Goal: Task Accomplishment & Management: Use online tool/utility

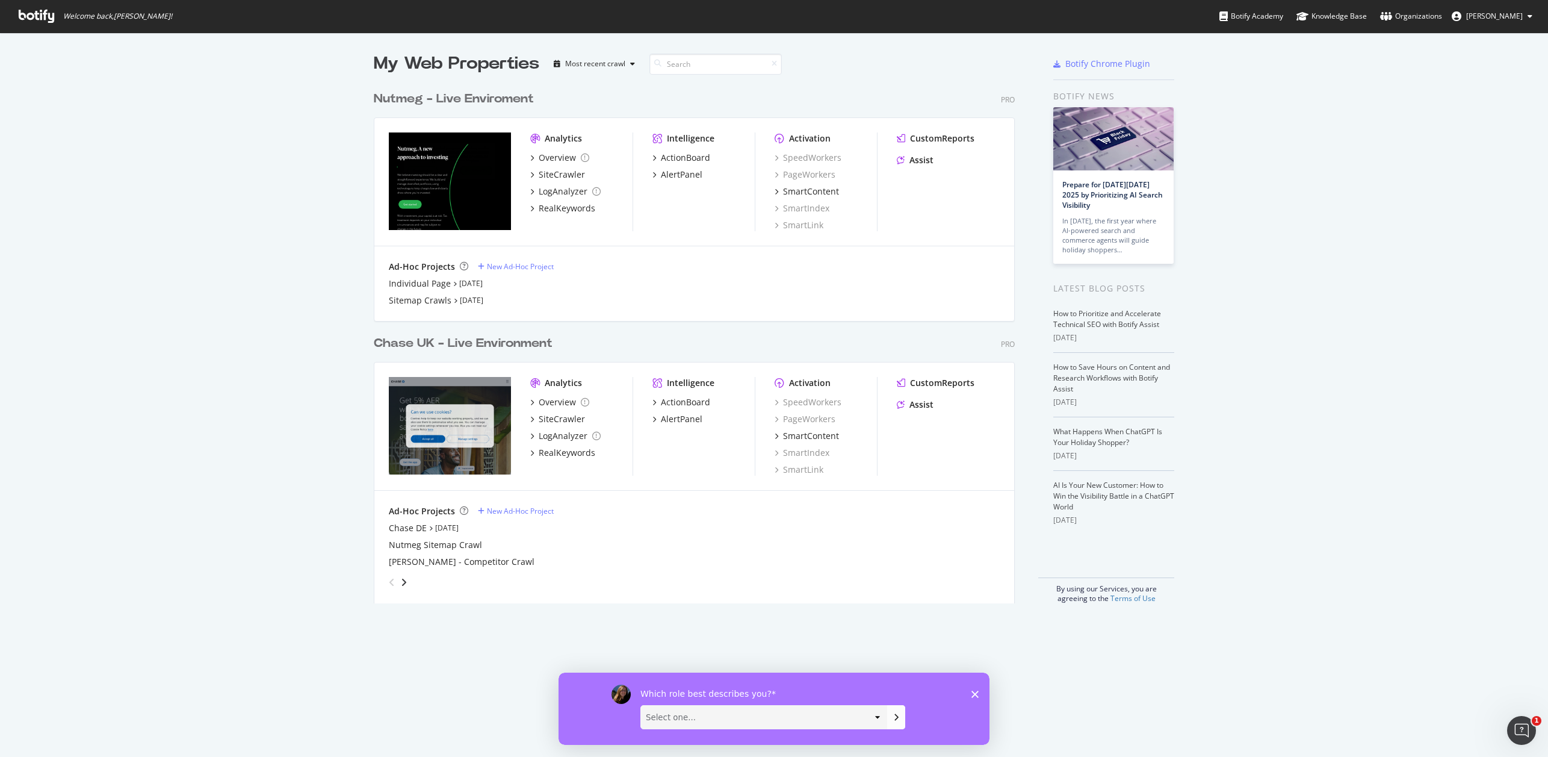
click at [875, 716] on select "Select one... Analyst/BI C-level Leadership Content Manager Engineer Marketing …" at bounding box center [764, 716] width 246 height 23
drag, startPoint x: 973, startPoint y: 695, endPoint x: 965, endPoint y: 683, distance: 14.7
click at [973, 696] on icon "Close survey" at bounding box center [975, 693] width 7 height 7
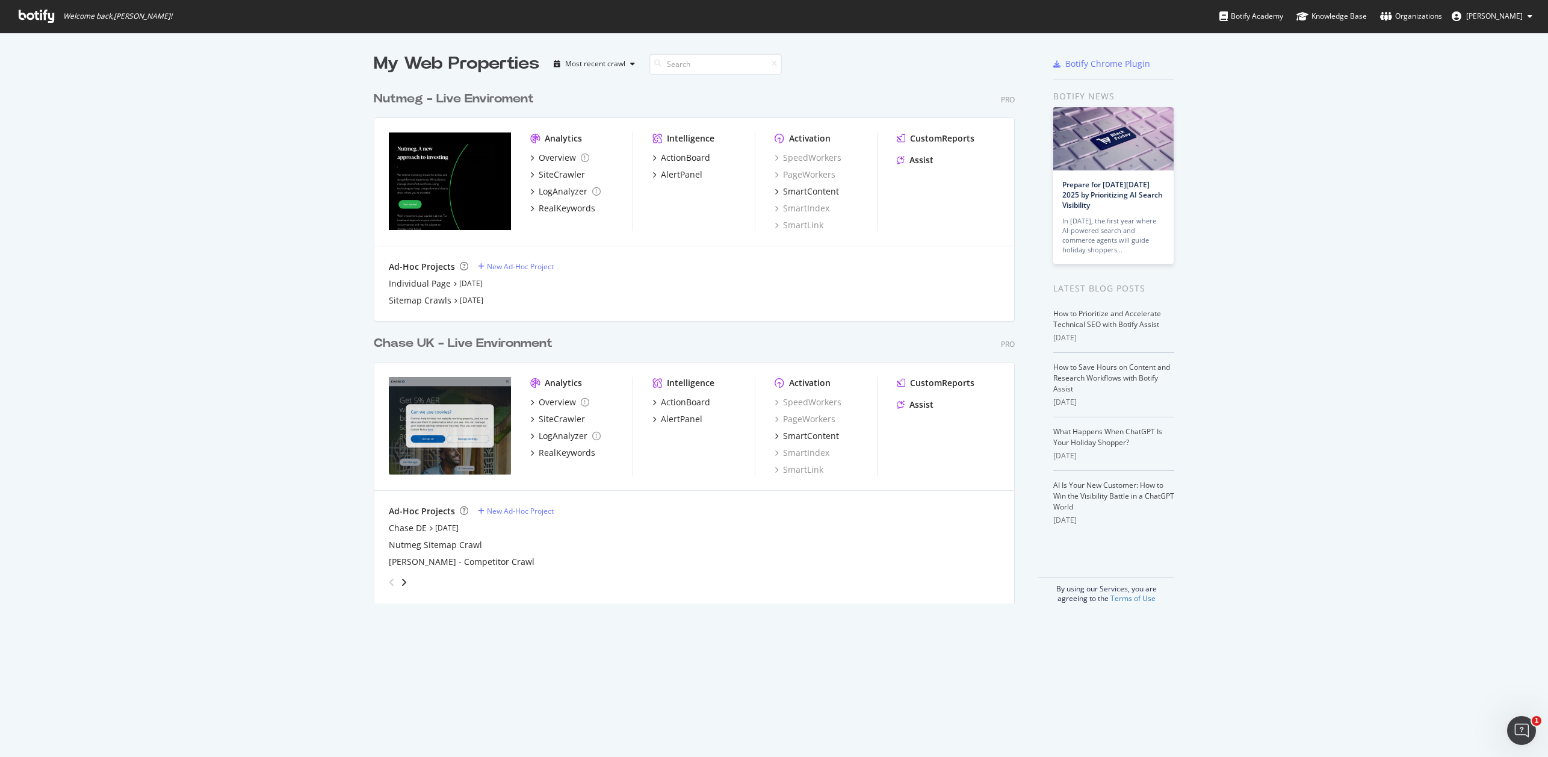
click at [1488, 16] on span "[PERSON_NAME]" at bounding box center [1494, 16] width 57 height 10
click at [1491, 14] on span "[PERSON_NAME]" at bounding box center [1494, 16] width 57 height 10
click at [506, 266] on div "New Ad-Hoc Project" at bounding box center [520, 266] width 67 height 10
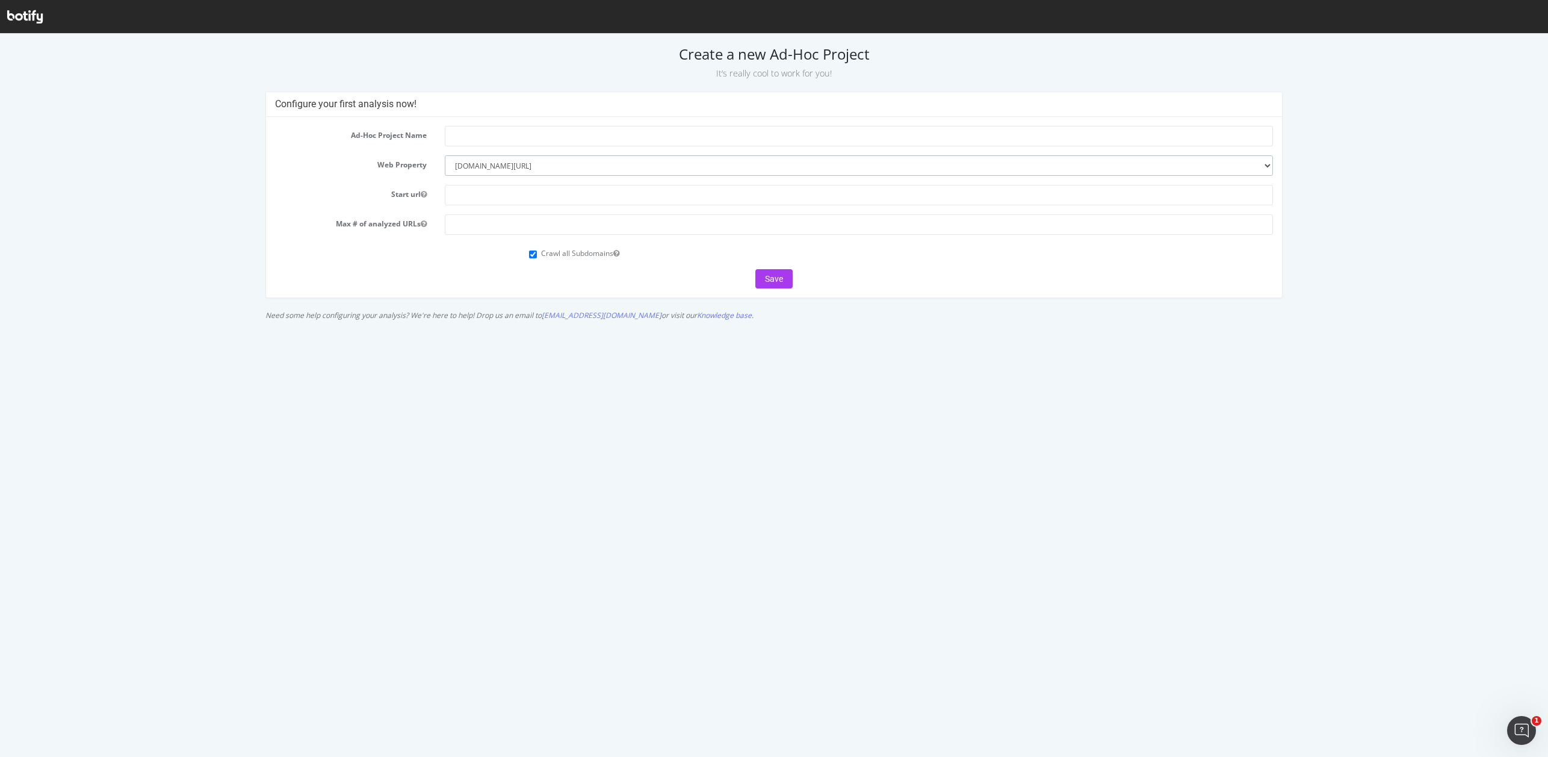
click at [498, 167] on select "--------- https://www.chase.co.uk www.nutmeg.com/" at bounding box center [859, 165] width 828 height 20
click at [456, 134] on input "text" at bounding box center [859, 136] width 828 height 20
click at [468, 191] on input "text" at bounding box center [859, 195] width 828 height 20
click at [467, 138] on input "text" at bounding box center [859, 136] width 828 height 20
click at [524, 165] on select "--------- https://www.chase.co.uk www.nutmeg.com/" at bounding box center [859, 165] width 828 height 20
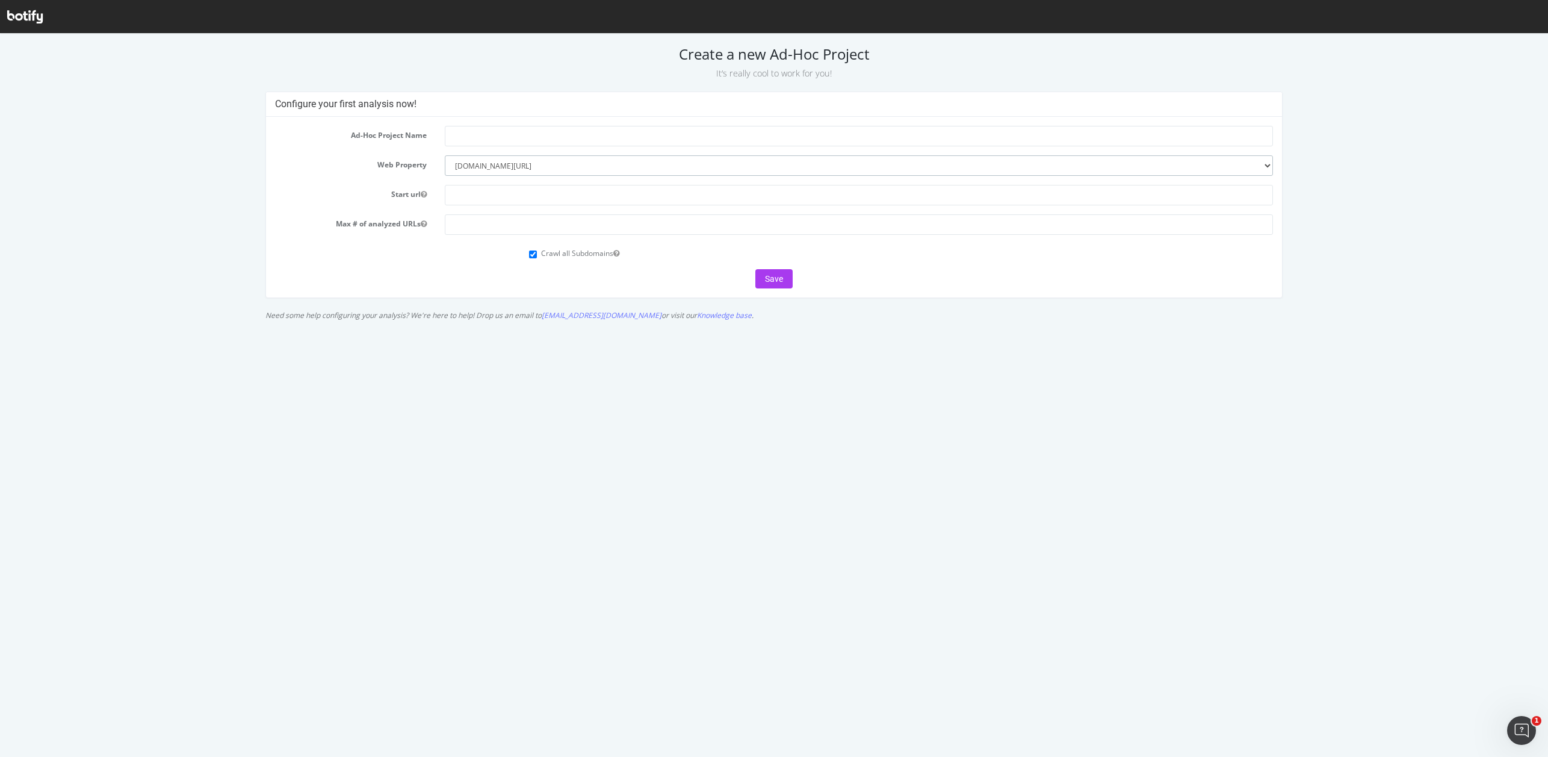
click at [445, 155] on select "--------- https://www.chase.co.uk www.nutmeg.com/" at bounding box center [859, 165] width 828 height 20
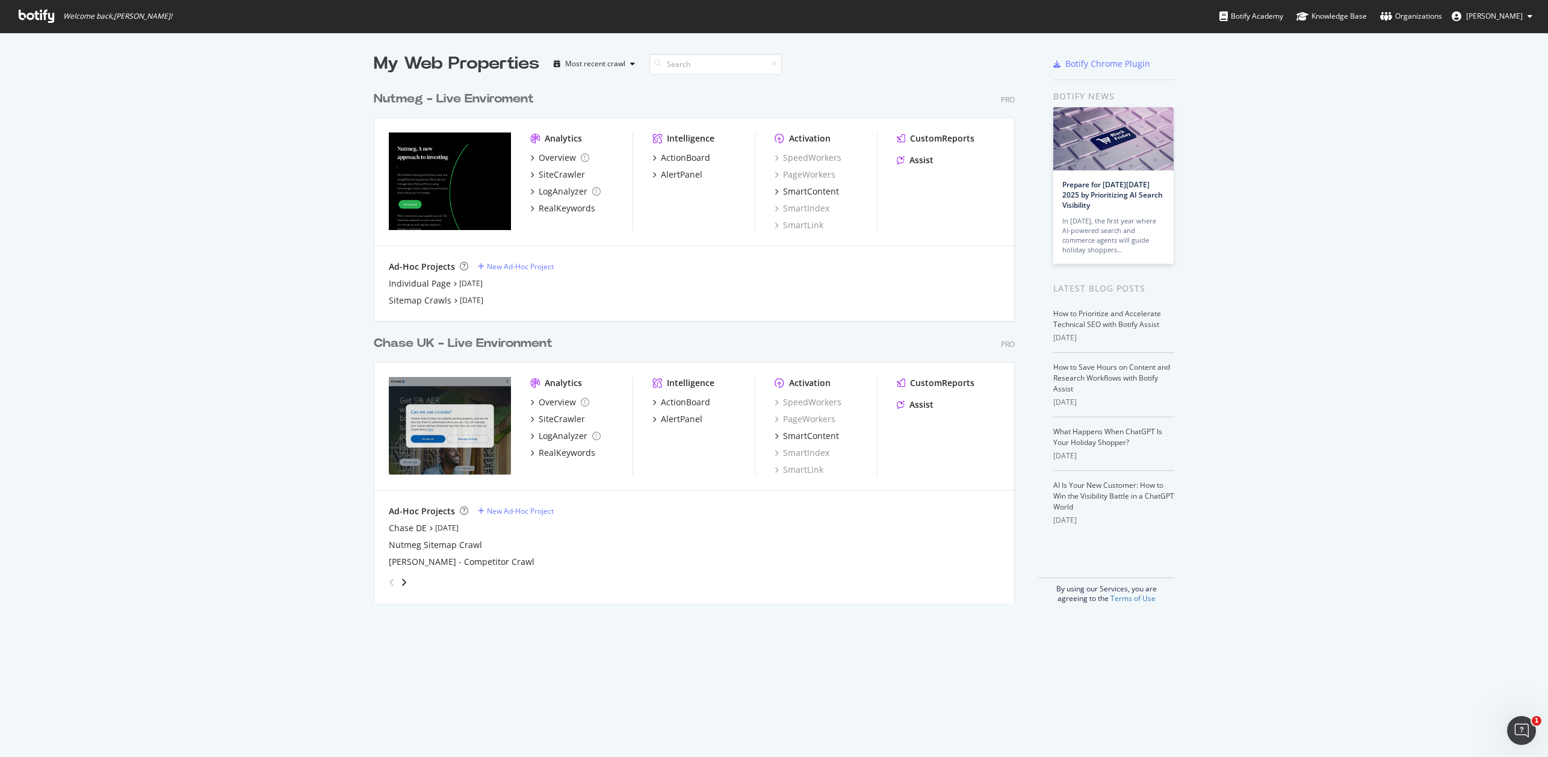
click at [1507, 12] on span "[PERSON_NAME]" at bounding box center [1494, 16] width 57 height 10
